Goal: Use online tool/utility

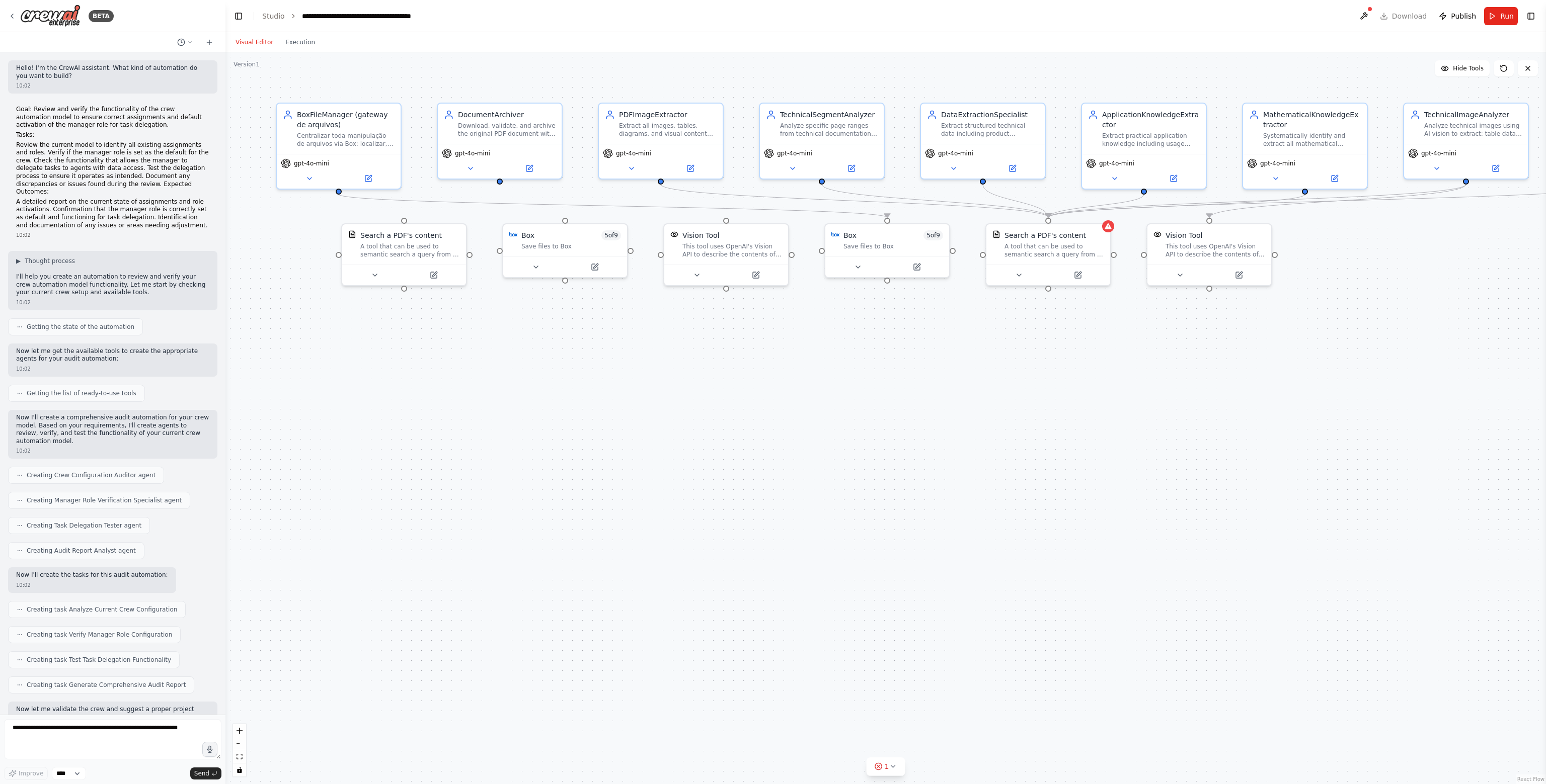
scroll to position [8983, 0]
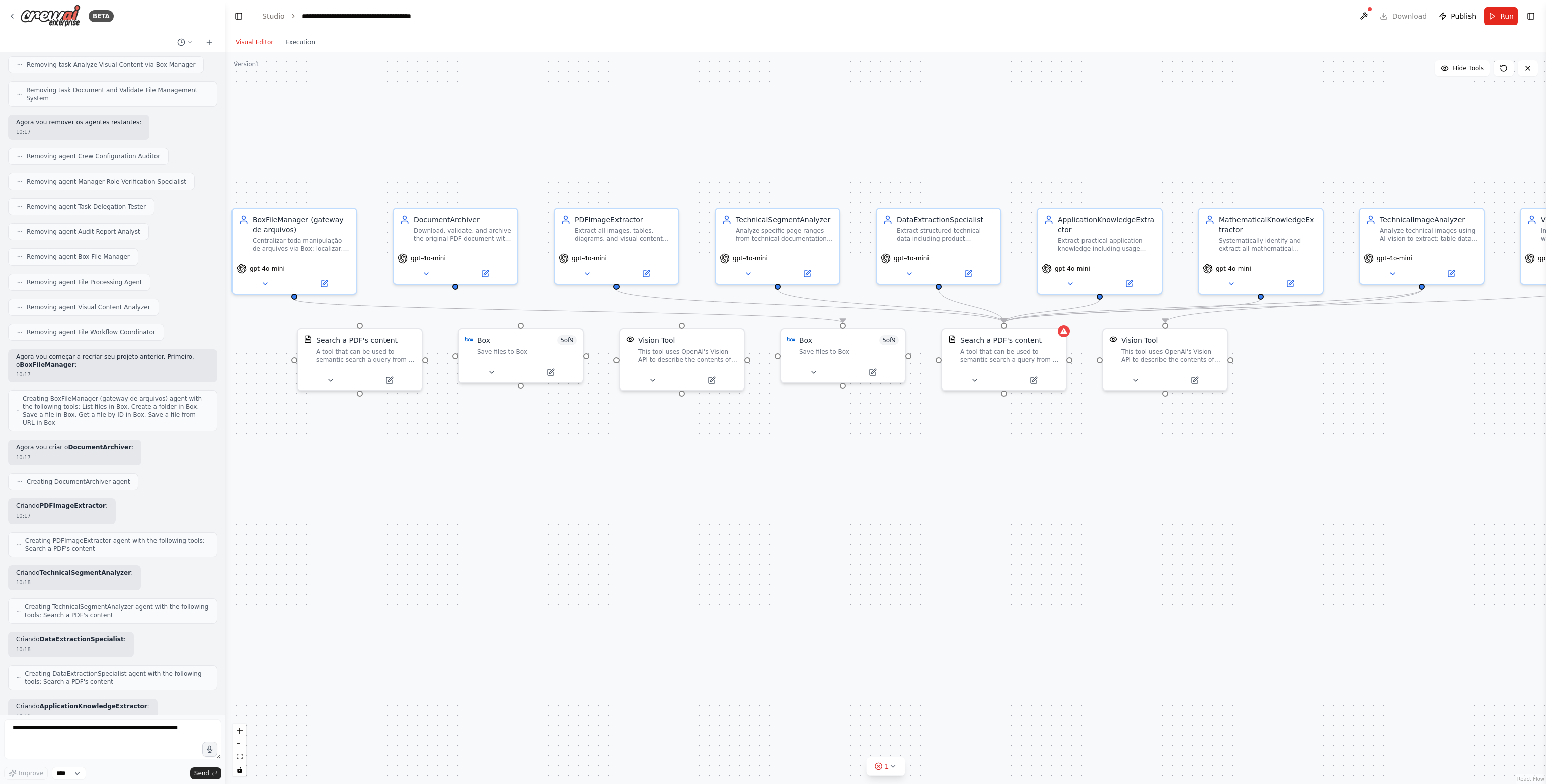
drag, startPoint x: 867, startPoint y: 397, endPoint x: 822, endPoint y: 503, distance: 115.2
click at [822, 503] on div ".deletable-edge-delete-btn { width: 20px; height: 20px; border: 0px solid #ffff…" at bounding box center [886, 418] width 1320 height 732
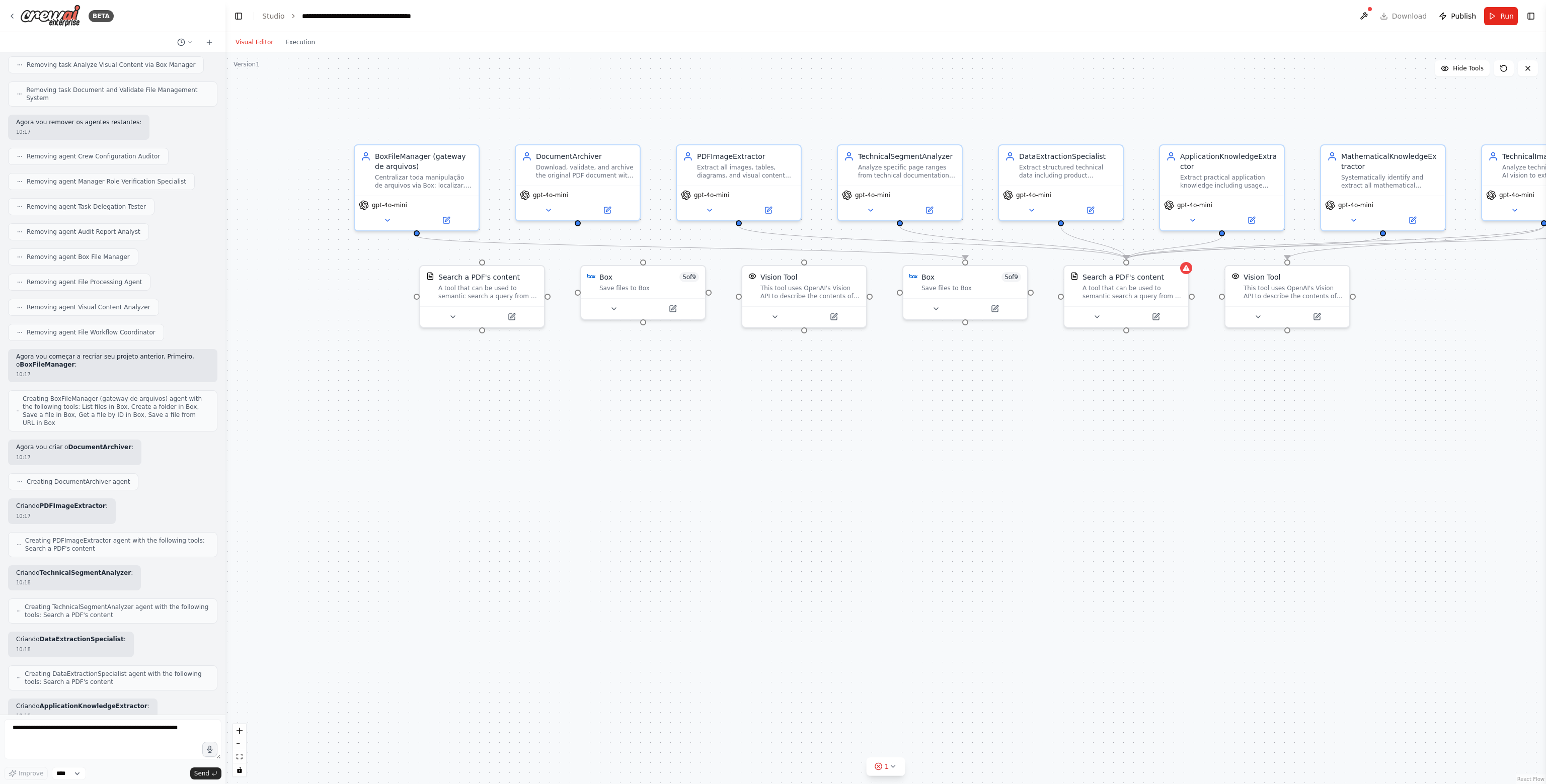
drag, startPoint x: 692, startPoint y: 494, endPoint x: 687, endPoint y: 444, distance: 50.2
click at [767, 418] on div ".deletable-edge-delete-btn { width: 20px; height: 20px; border: 0px solid #ffff…" at bounding box center [886, 418] width 1320 height 732
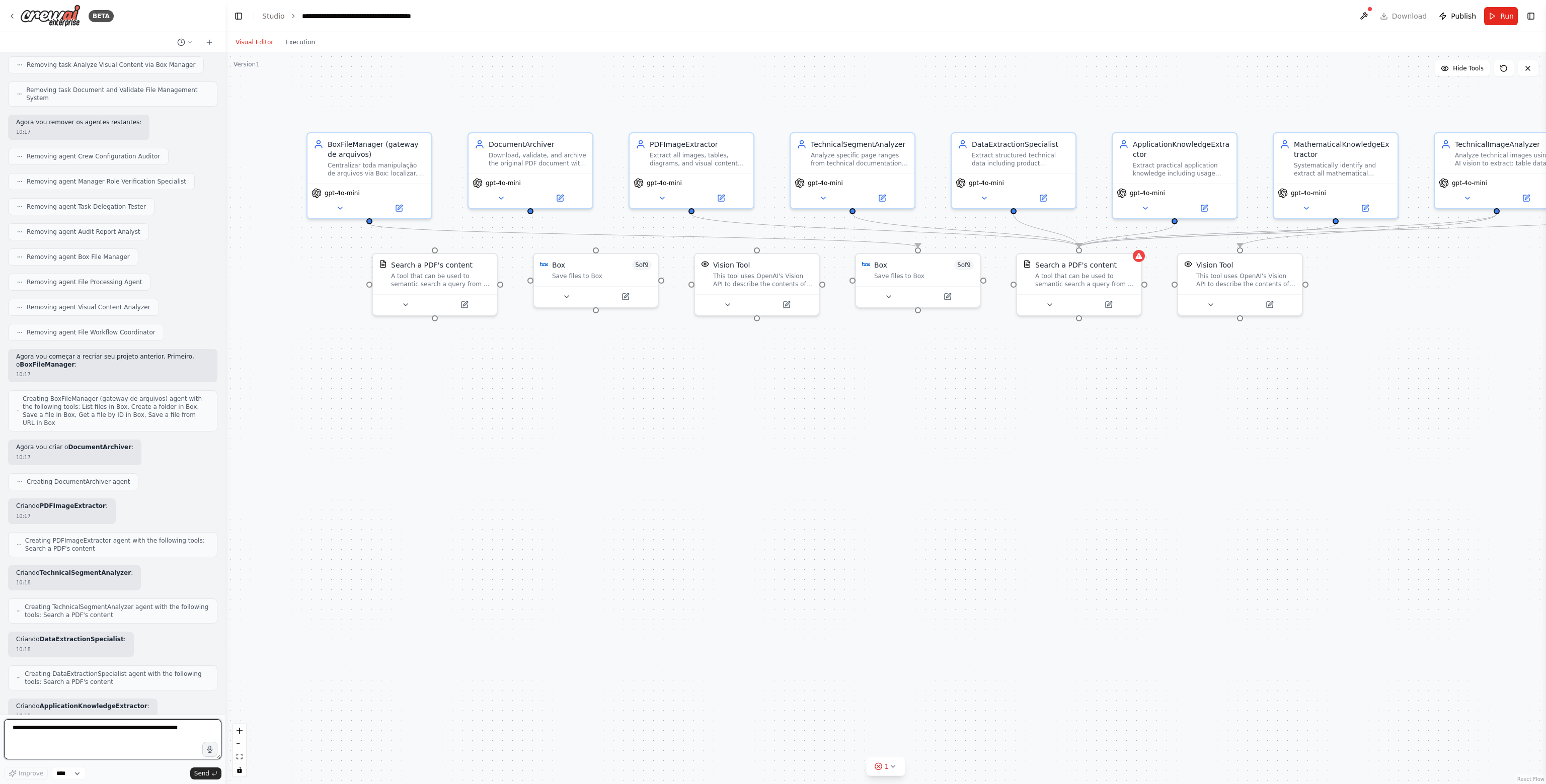
click at [128, 734] on textarea at bounding box center [113, 739] width 217 height 40
type textarea "********"
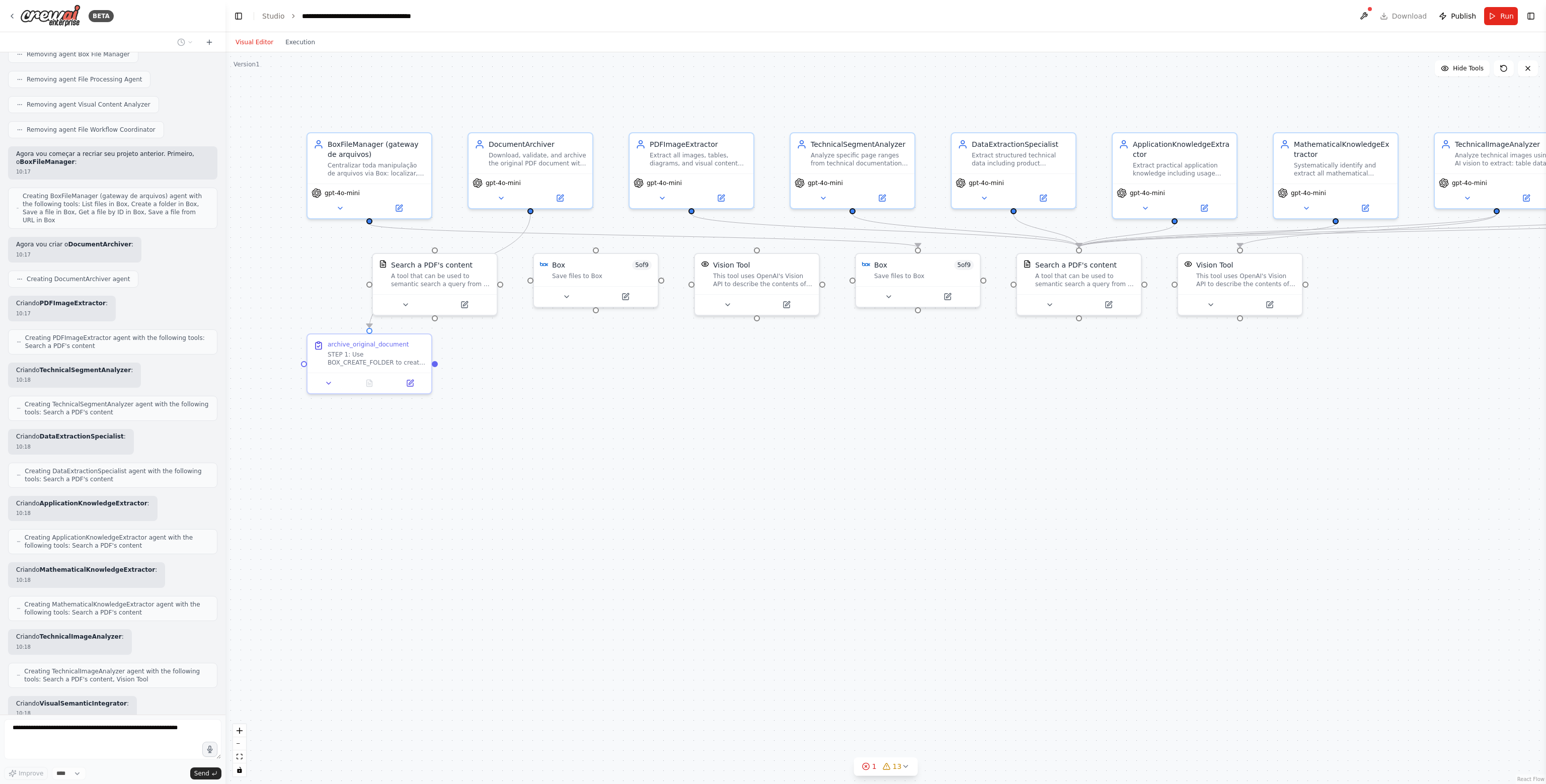
scroll to position [9194, 0]
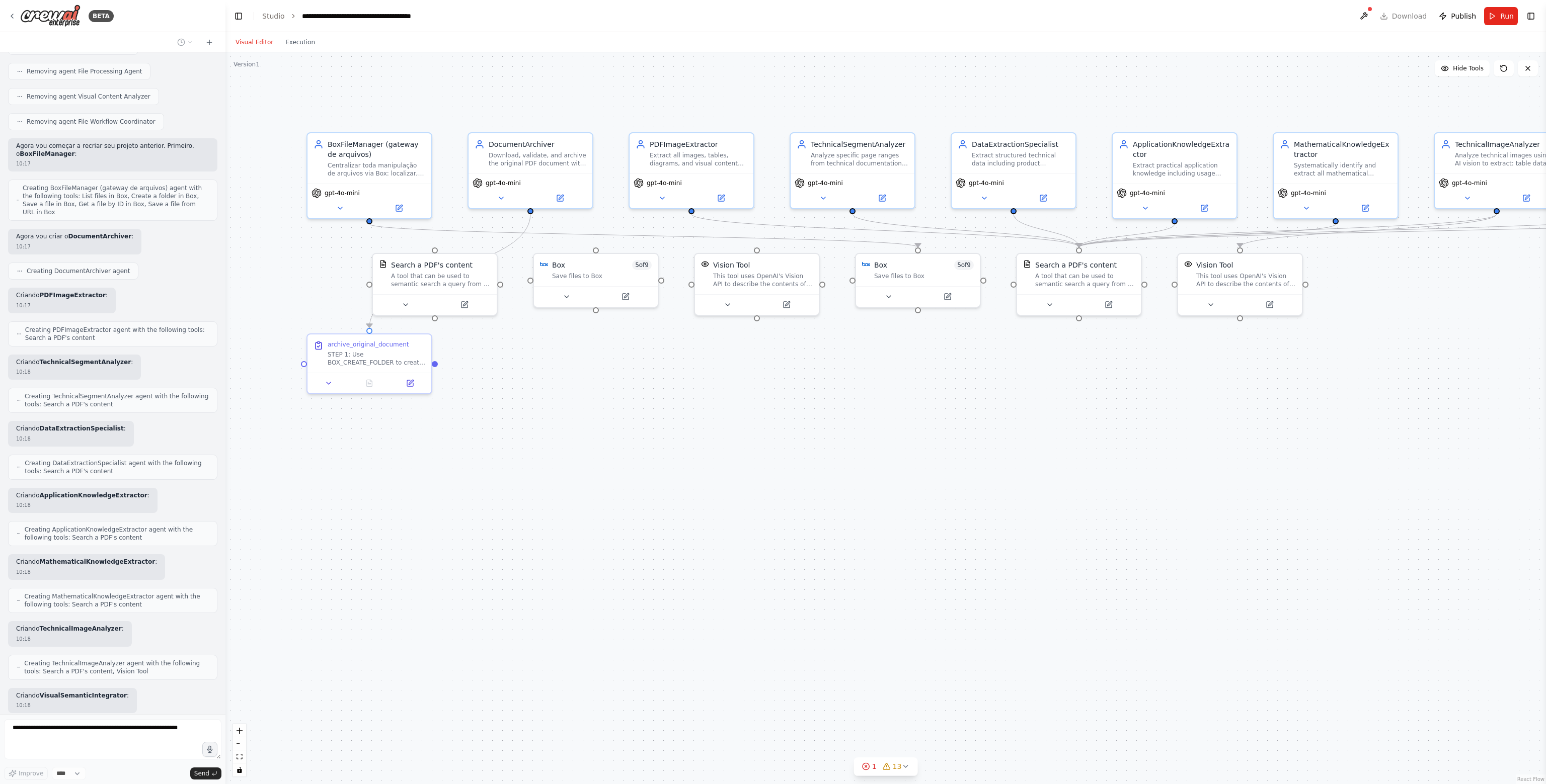
click at [477, 582] on div ".deletable-edge-delete-btn { width: 20px; height: 20px; border: 0px solid #ffff…" at bounding box center [886, 418] width 1320 height 732
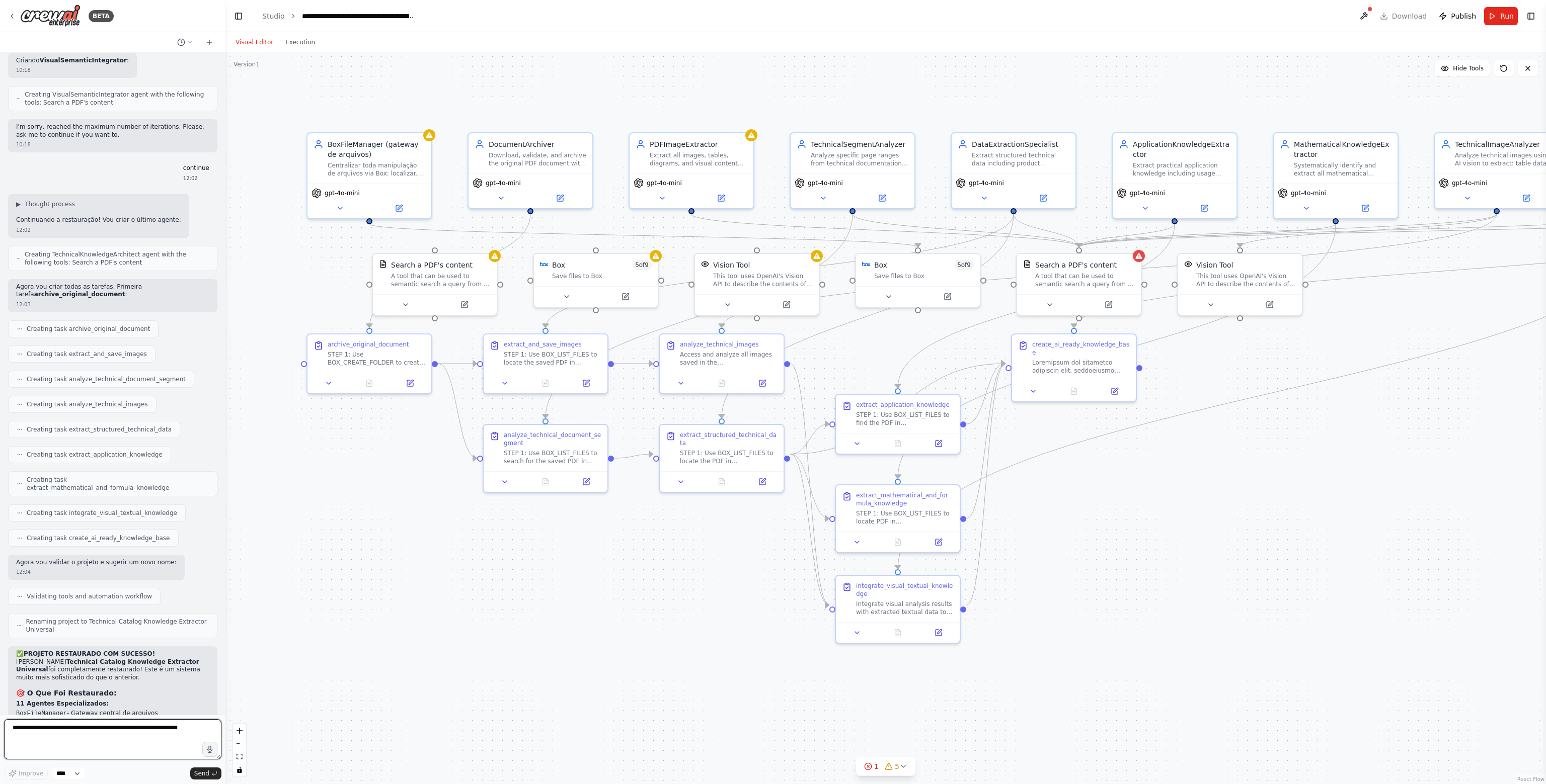
scroll to position [9839, 0]
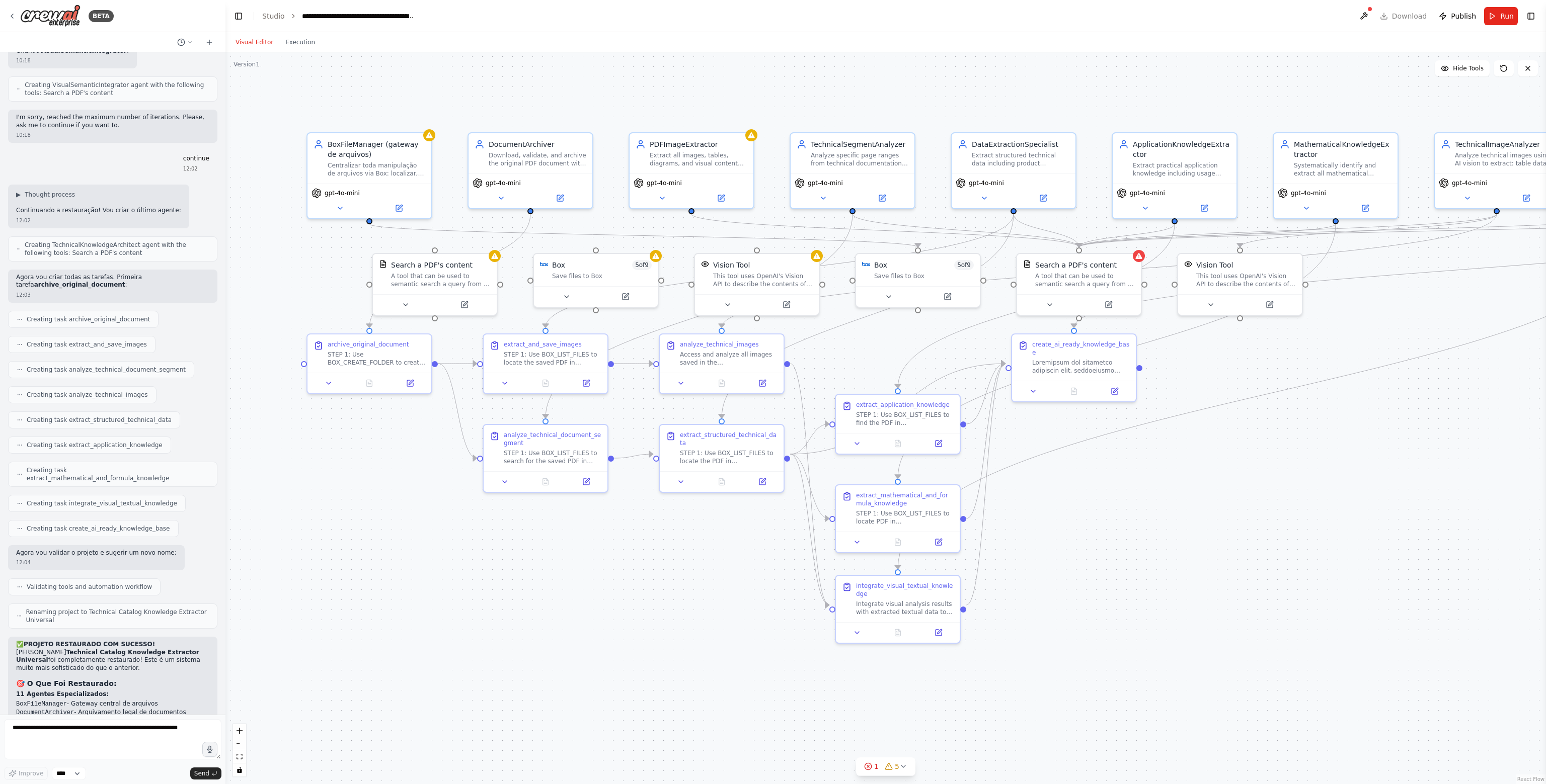
drag, startPoint x: 21, startPoint y: 665, endPoint x: 79, endPoint y: 669, distance: 58.1
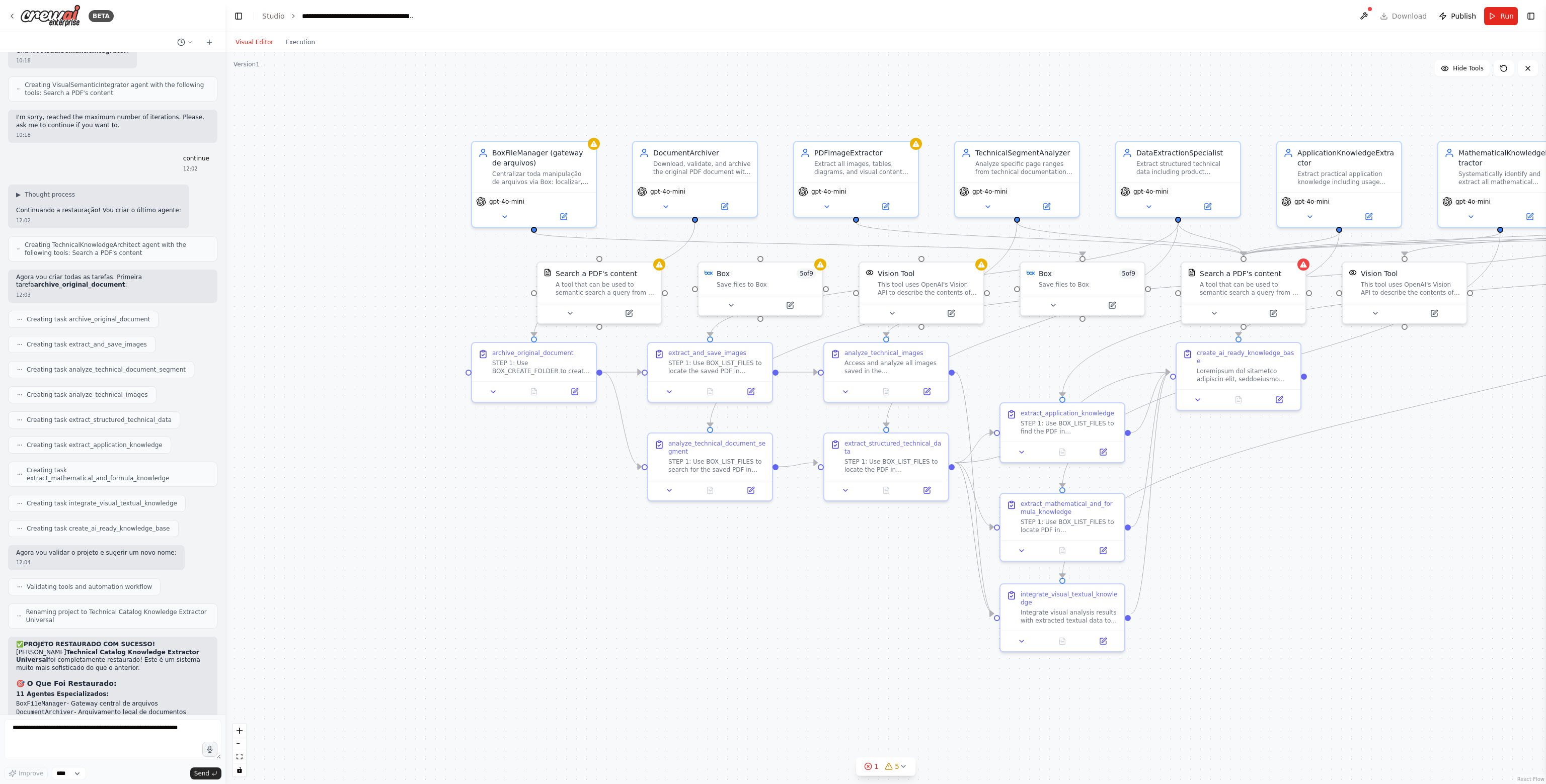
drag, startPoint x: 492, startPoint y: 537, endPoint x: 646, endPoint y: 535, distance: 154.0
click at [658, 537] on div ".deletable-edge-delete-btn { width: 20px; height: 20px; border: 0px solid #ffff…" at bounding box center [886, 418] width 1320 height 732
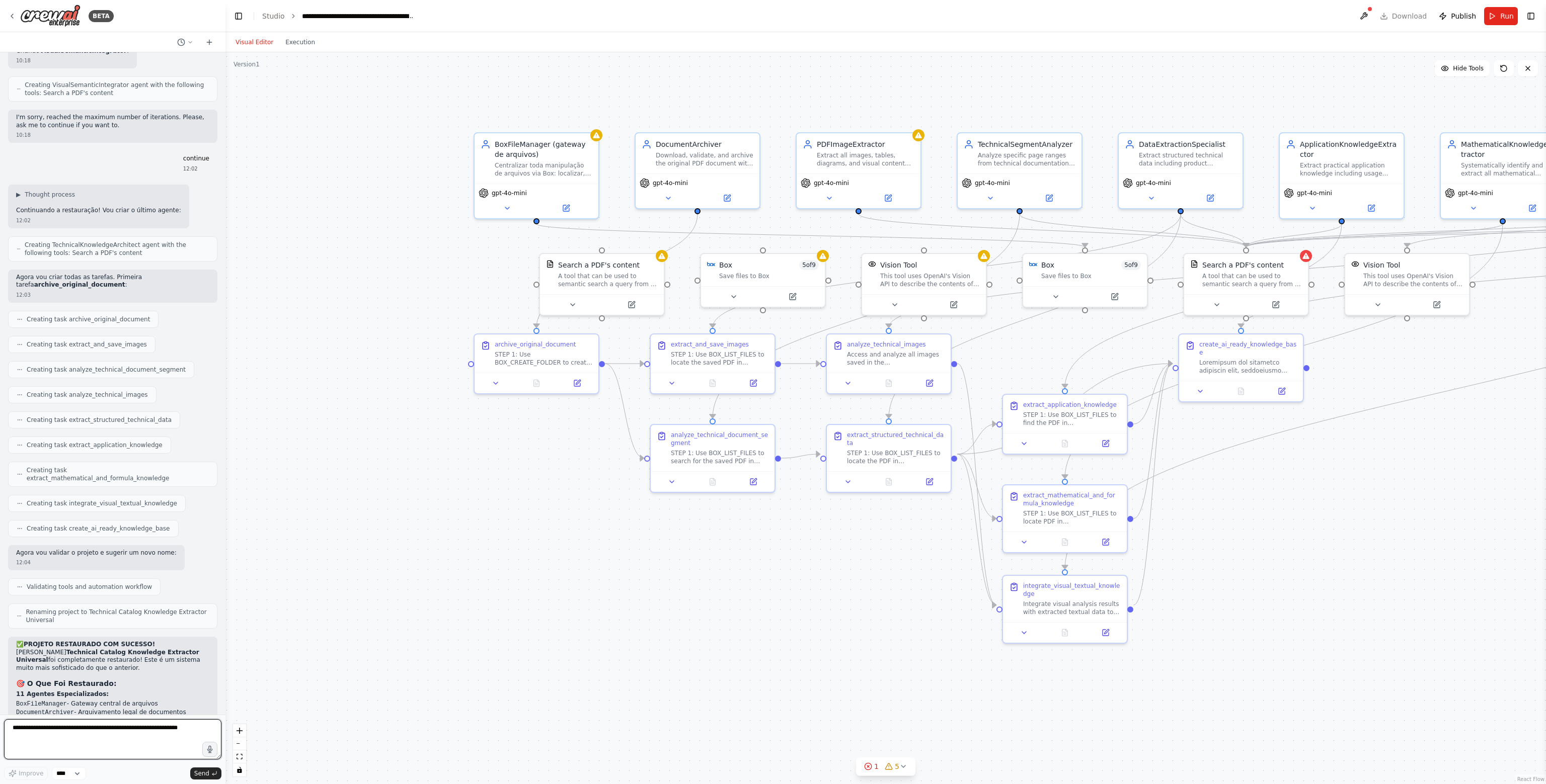
click at [150, 737] on textarea at bounding box center [113, 739] width 217 height 40
type textarea "**********"
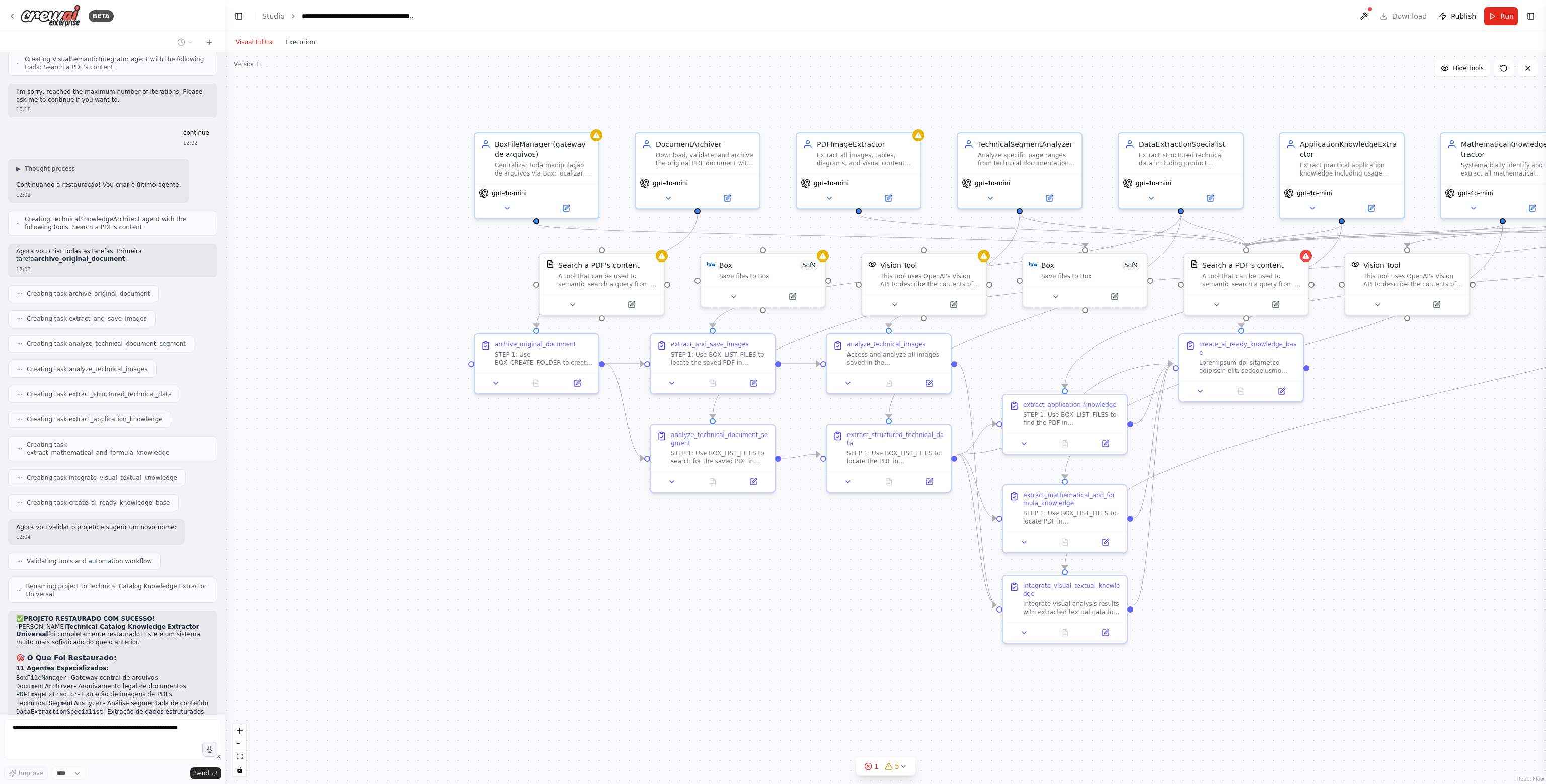
scroll to position [9930, 0]
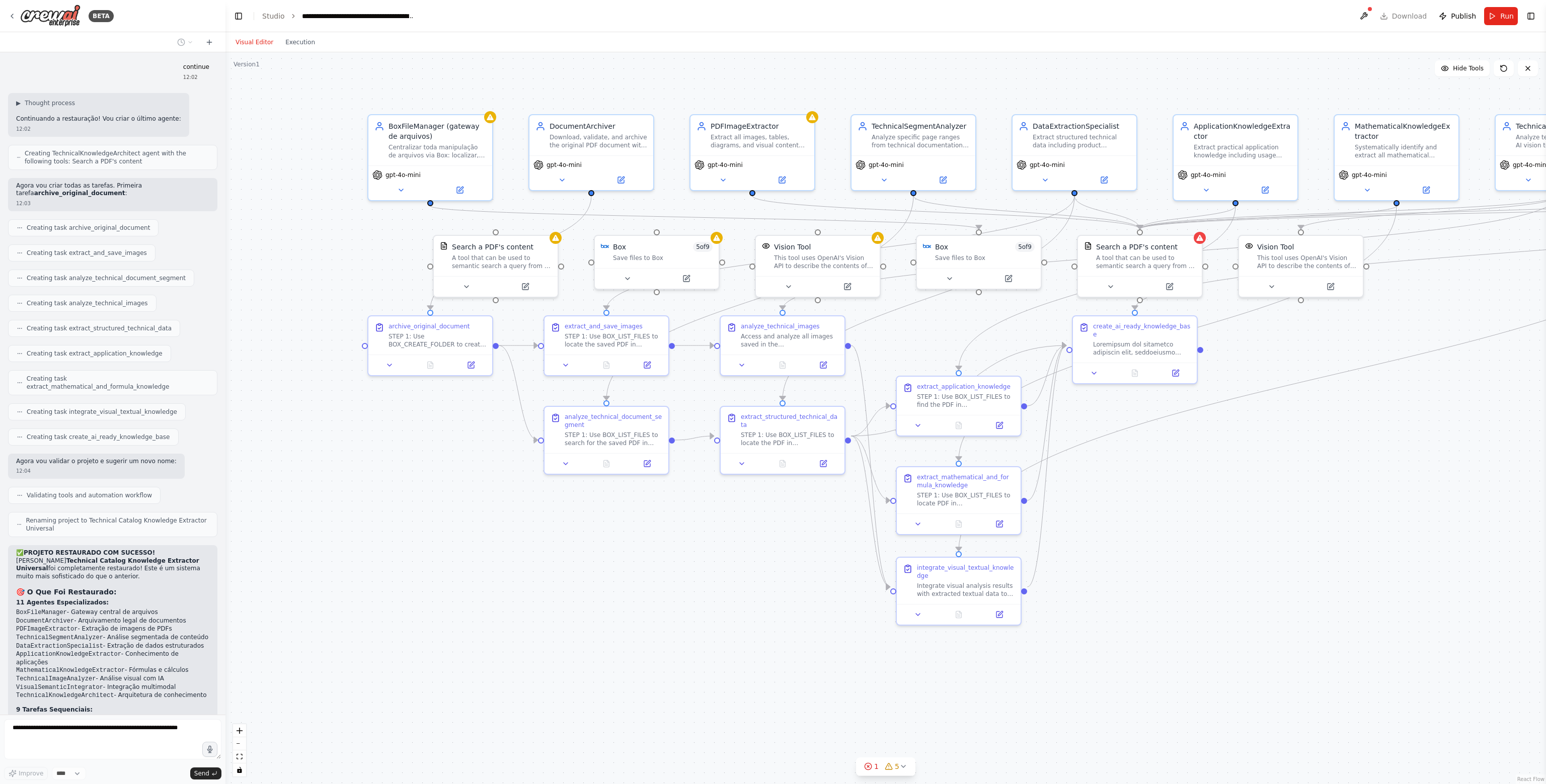
drag, startPoint x: 787, startPoint y: 624, endPoint x: 676, endPoint y: 599, distance: 113.8
click at [676, 599] on div ".deletable-edge-delete-btn { width: 20px; height: 20px; border: 0px solid #ffff…" at bounding box center [886, 418] width 1320 height 732
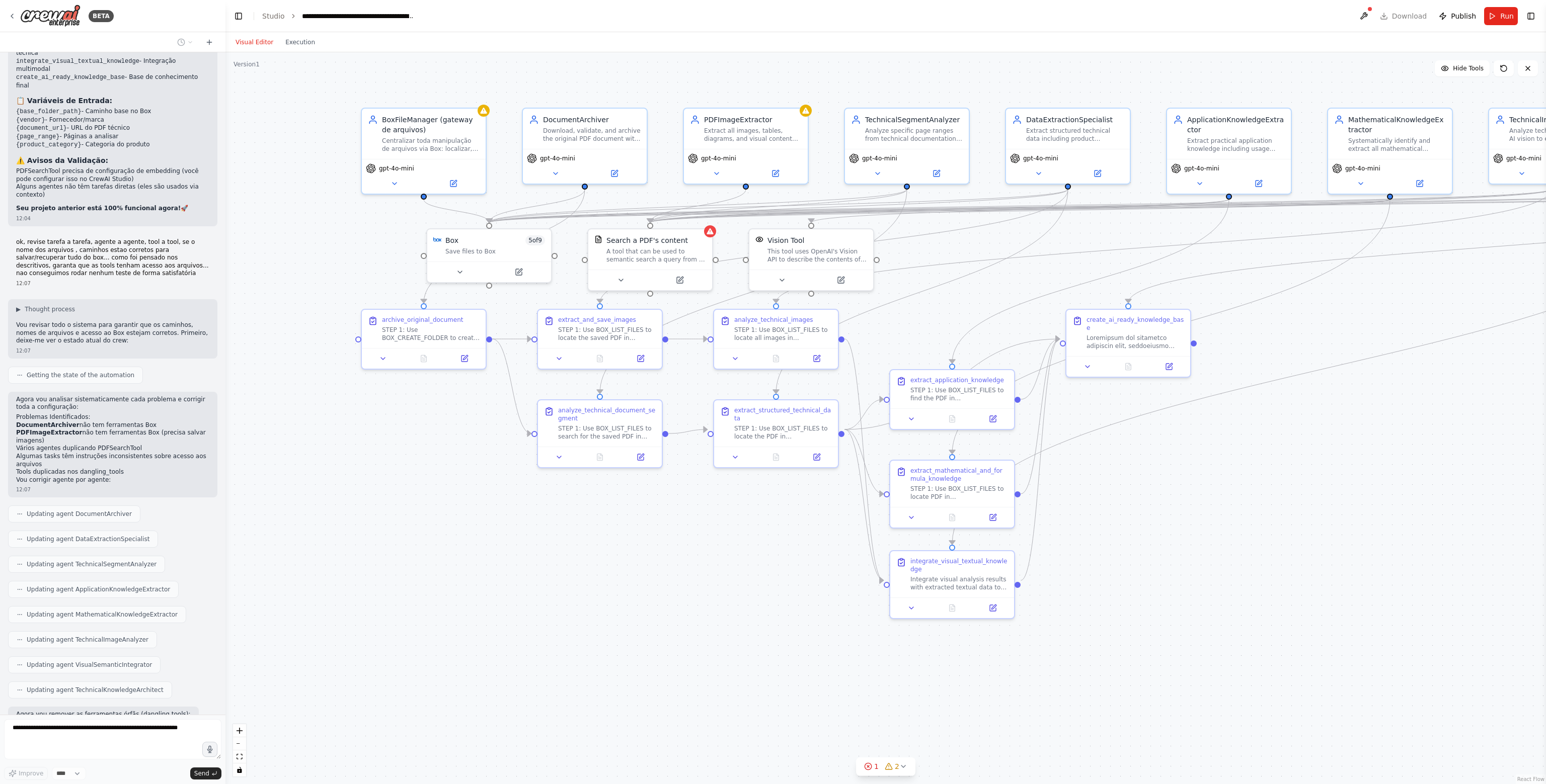
scroll to position [10689, 0]
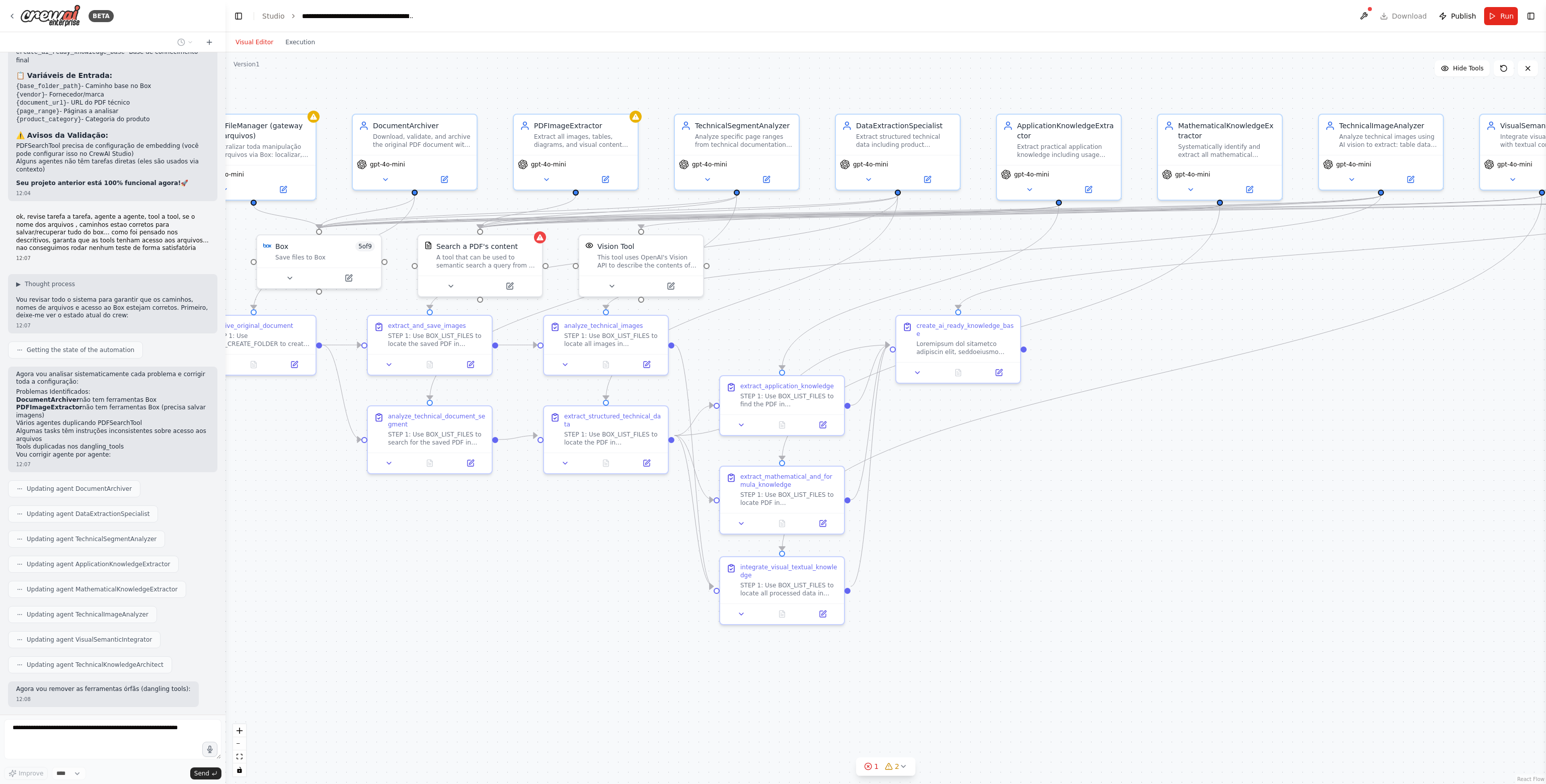
drag, startPoint x: 1339, startPoint y: 512, endPoint x: 1175, endPoint y: 519, distance: 164.1
click at [1175, 519] on div ".deletable-edge-delete-btn { width: 20px; height: 20px; border: 0px solid #ffff…" at bounding box center [886, 418] width 1320 height 732
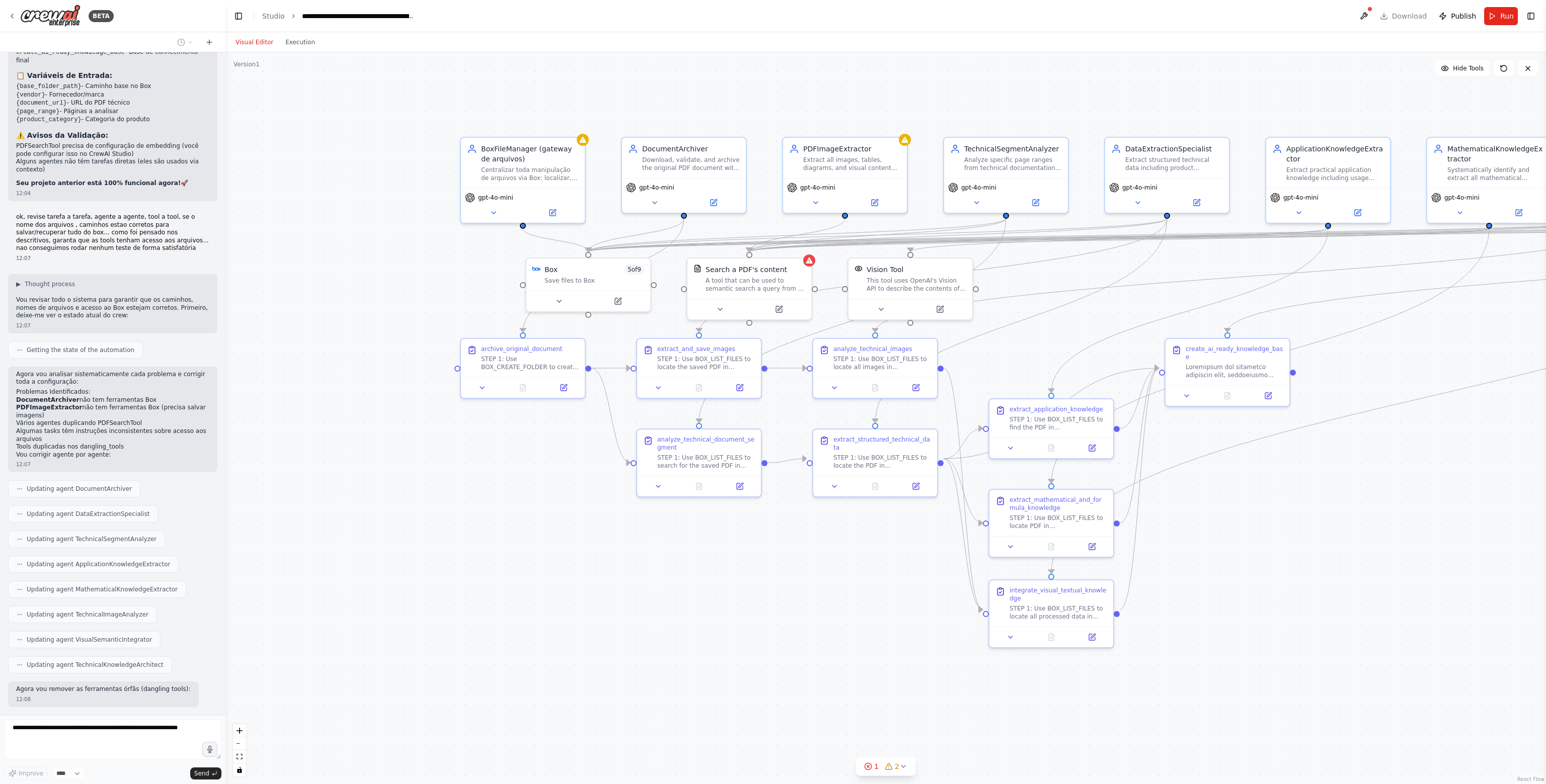
drag, startPoint x: 1147, startPoint y: 485, endPoint x: 1499, endPoint y: 511, distance: 353.0
click at [1499, 511] on div ".deletable-edge-delete-btn { width: 20px; height: 20px; border: 0px solid #ffff…" at bounding box center [886, 418] width 1320 height 732
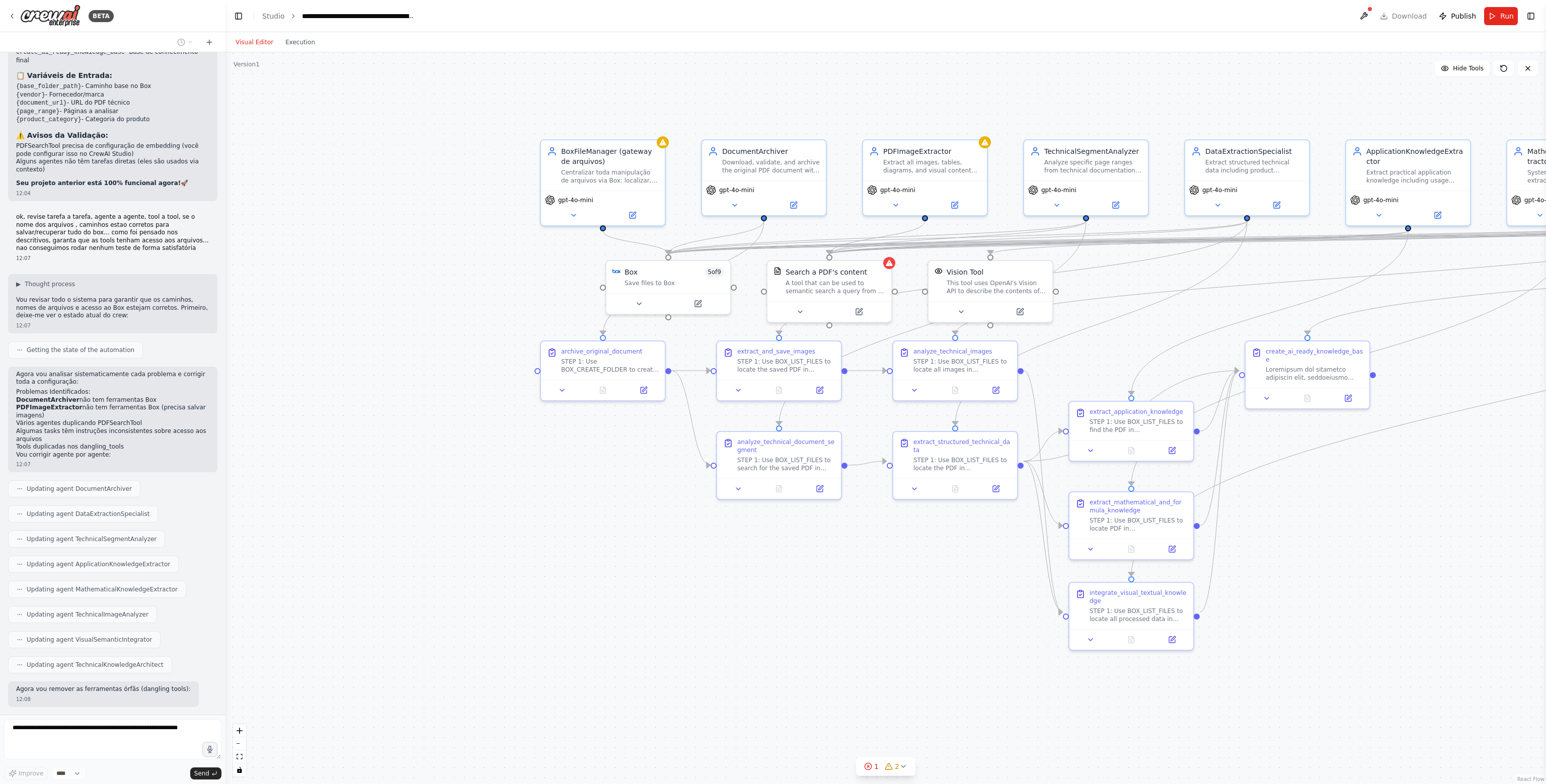
scroll to position [10718, 0]
